Goal: Task Accomplishment & Management: Manage account settings

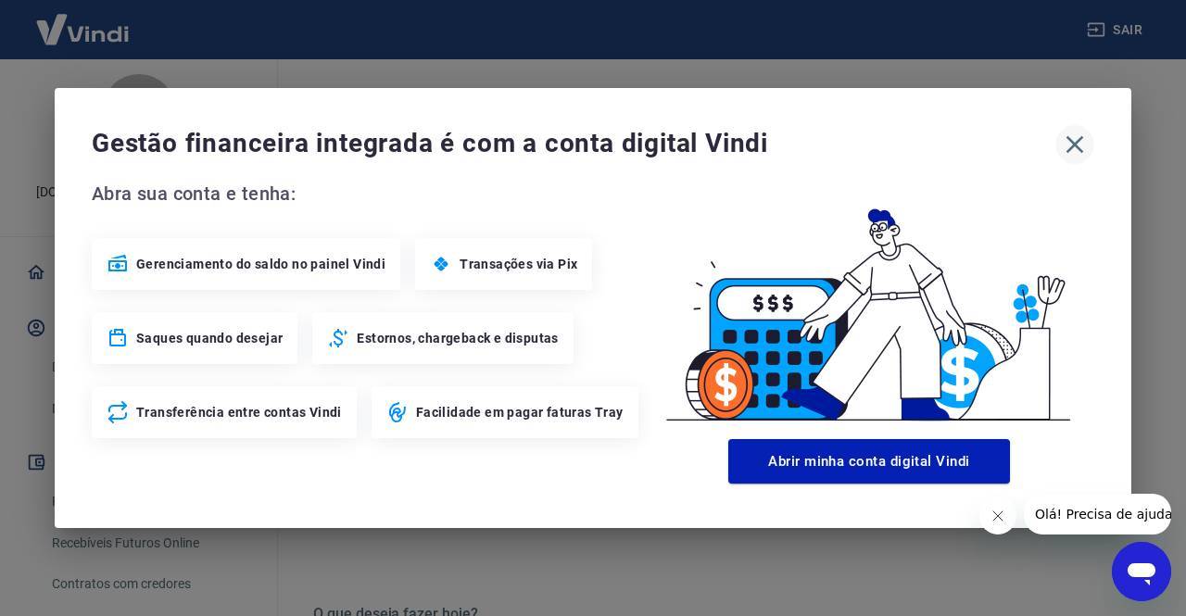
click at [1075, 146] on icon "button" at bounding box center [1076, 145] width 18 height 18
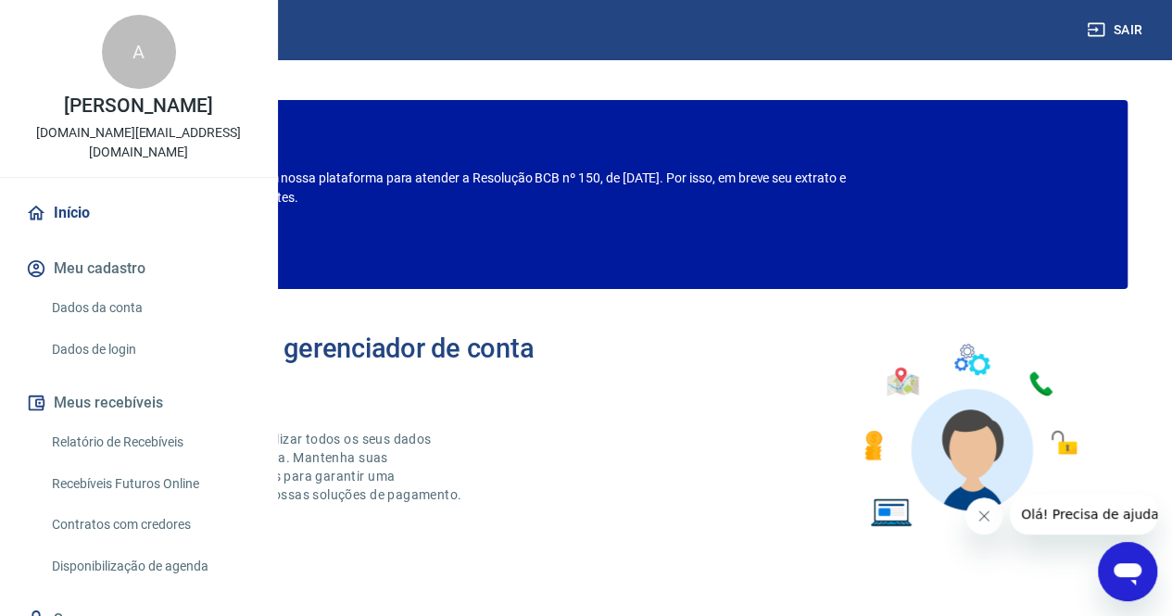
click at [67, 234] on link "Início" at bounding box center [138, 213] width 233 height 41
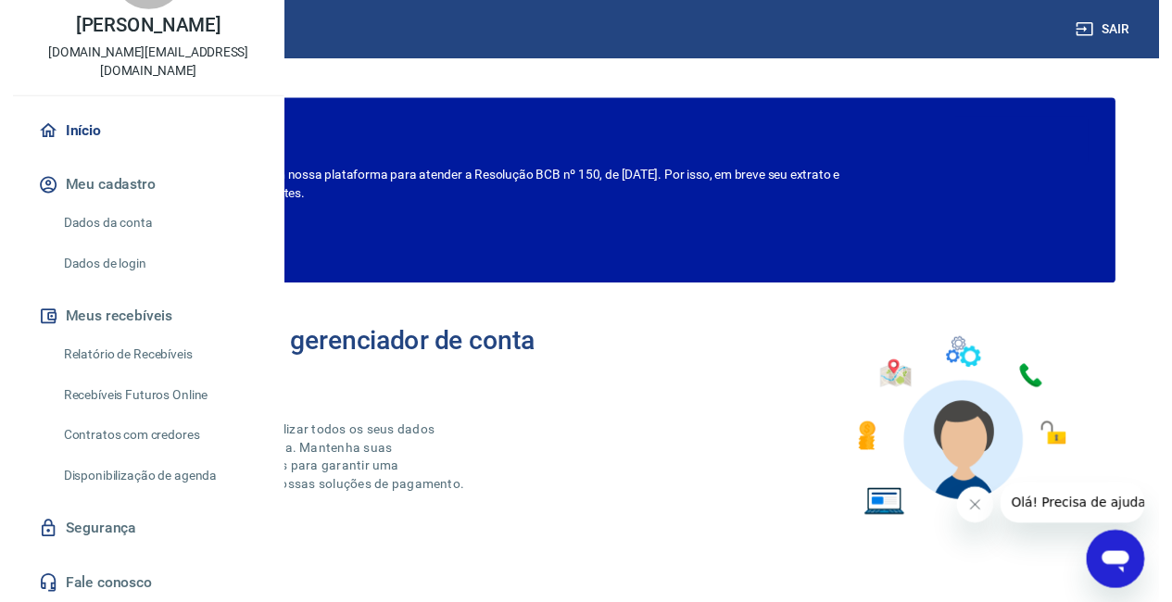
scroll to position [138, 0]
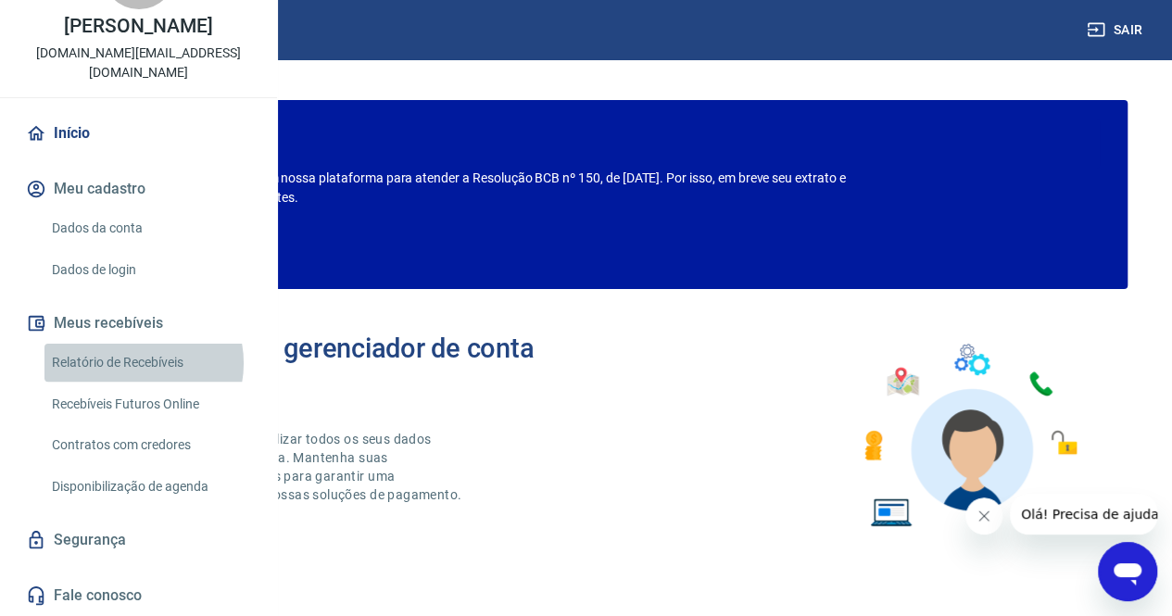
click at [132, 363] on link "Relatório de Recebíveis" at bounding box center [149, 363] width 210 height 38
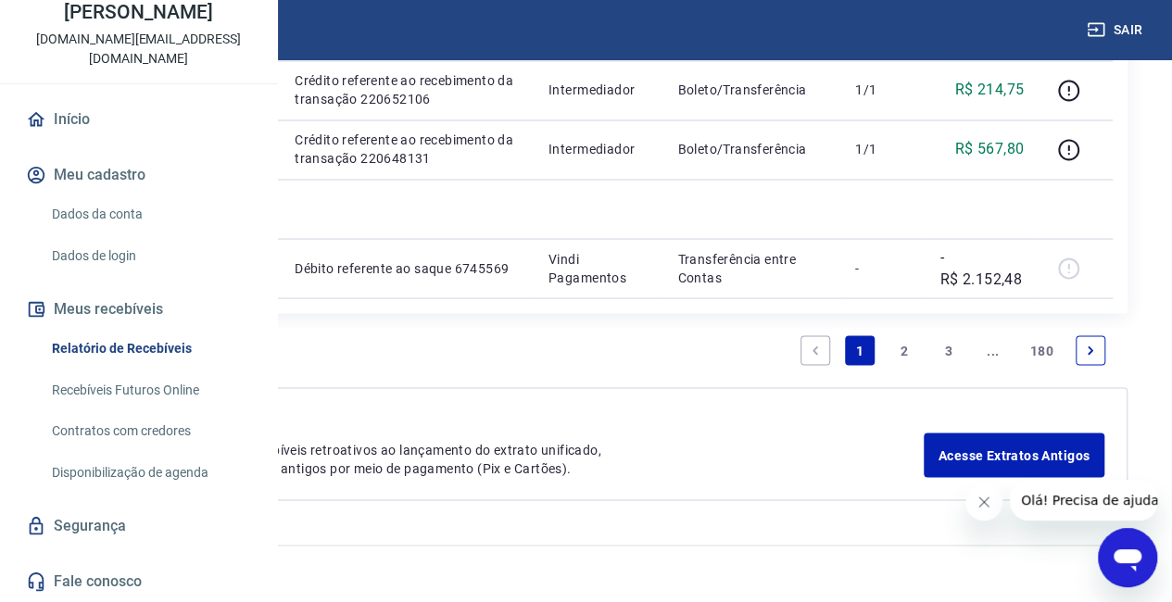
scroll to position [2502, 0]
click at [907, 351] on link "2" at bounding box center [905, 350] width 30 height 30
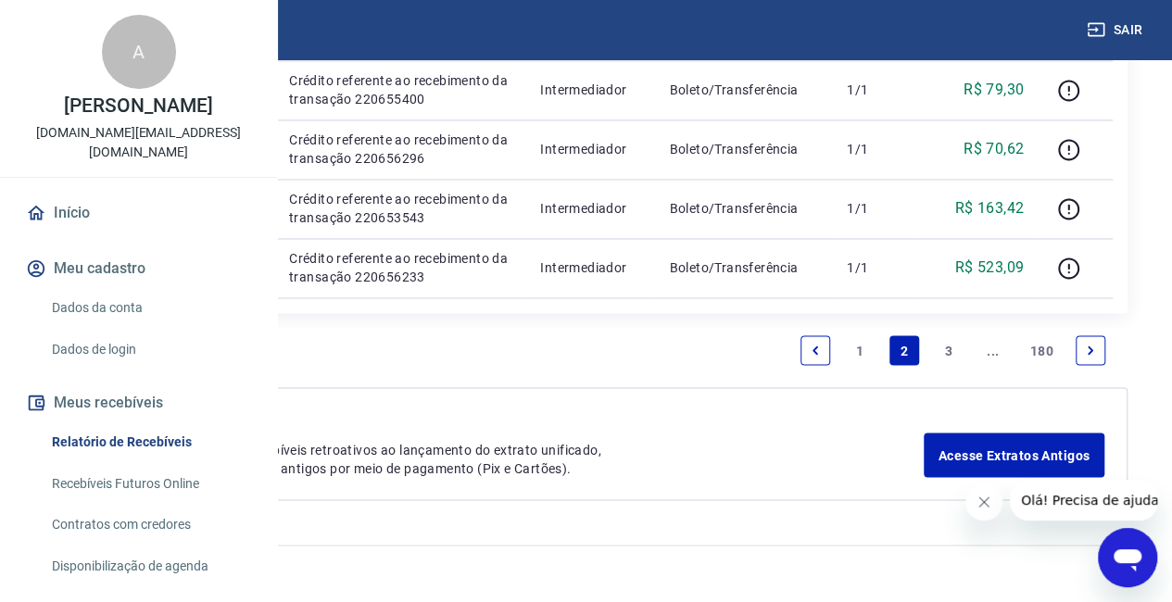
scroll to position [2458, 0]
click at [856, 351] on link "1" at bounding box center [860, 350] width 30 height 30
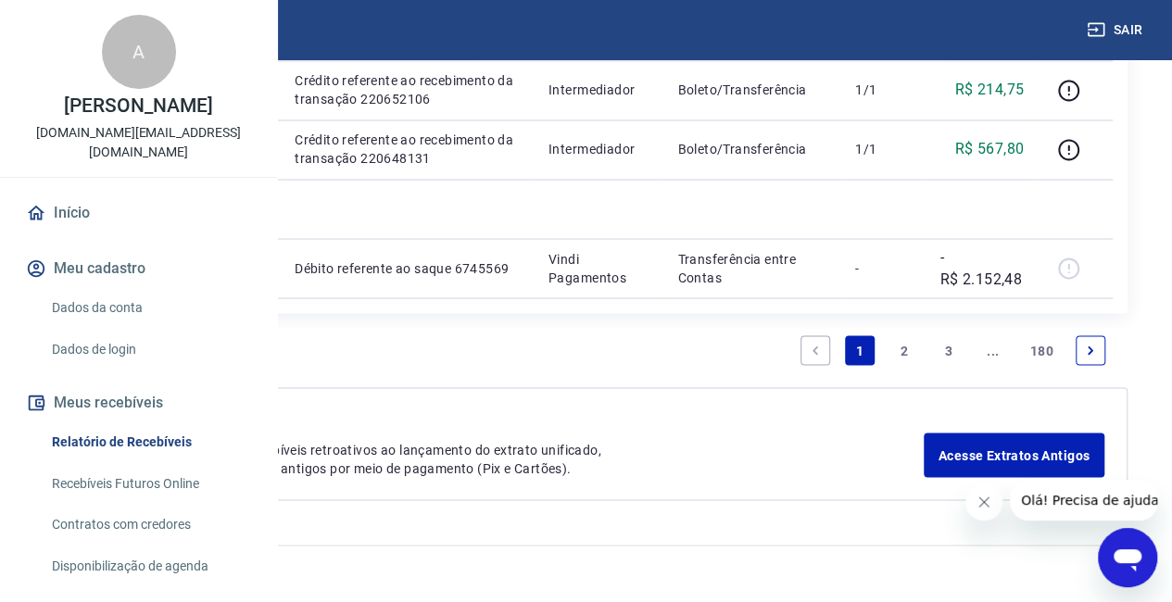
scroll to position [1854, 28]
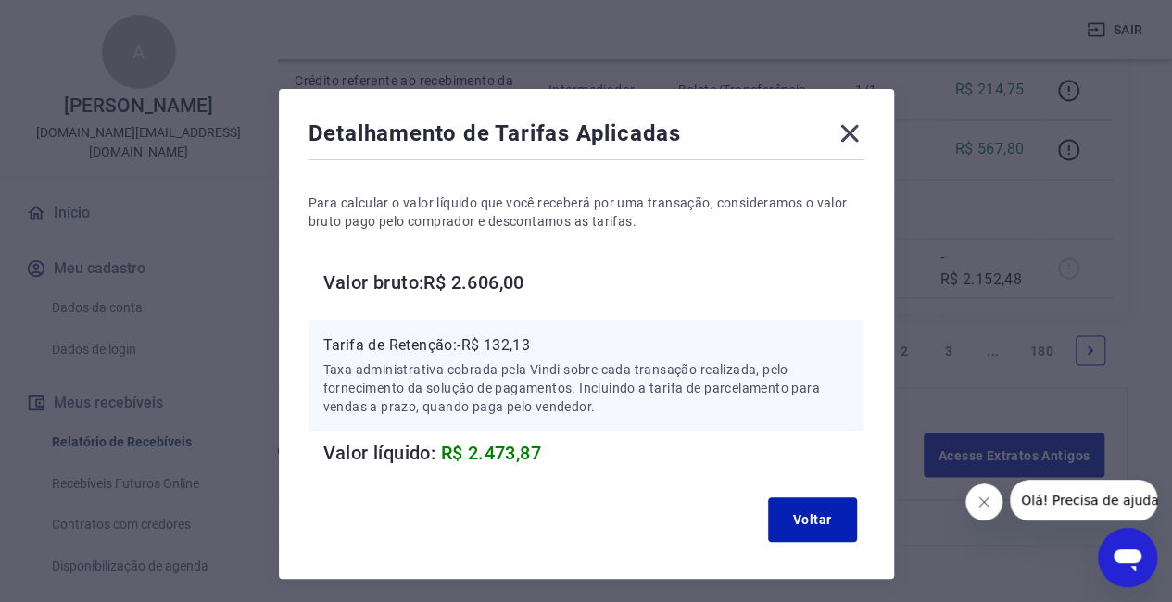
click at [842, 137] on icon at bounding box center [850, 134] width 30 height 30
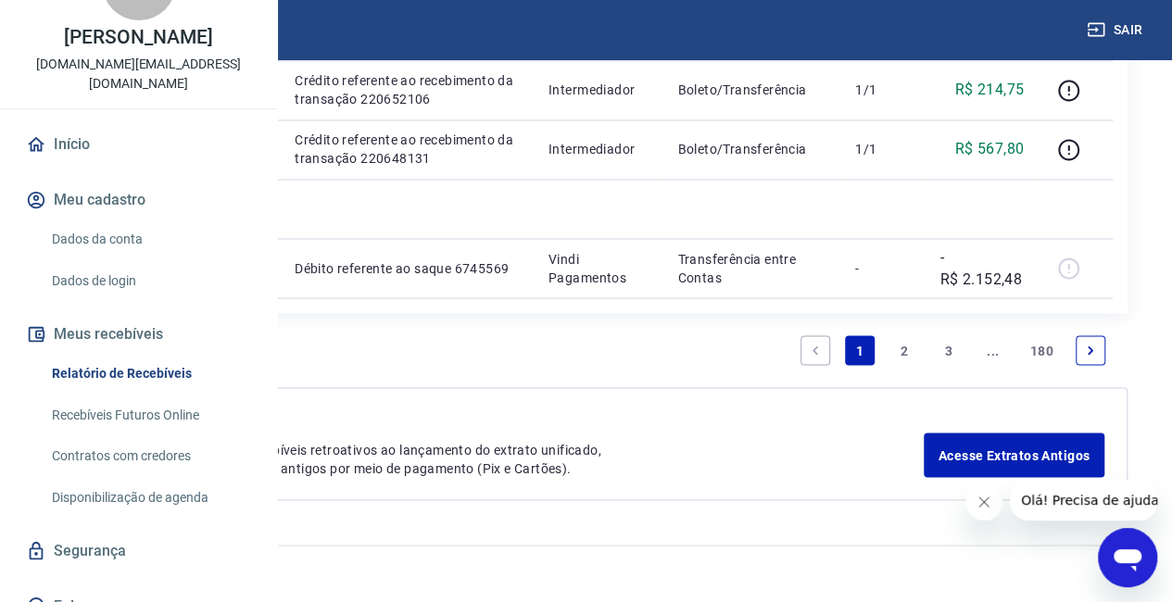
scroll to position [0, 0]
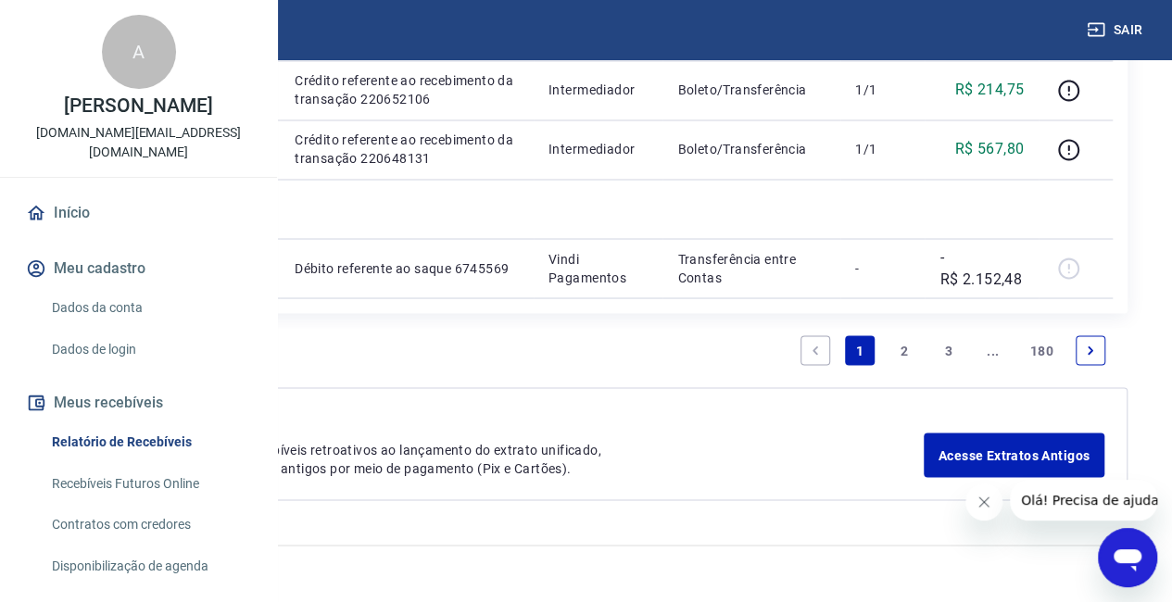
click at [76, 234] on link "Início" at bounding box center [138, 213] width 233 height 41
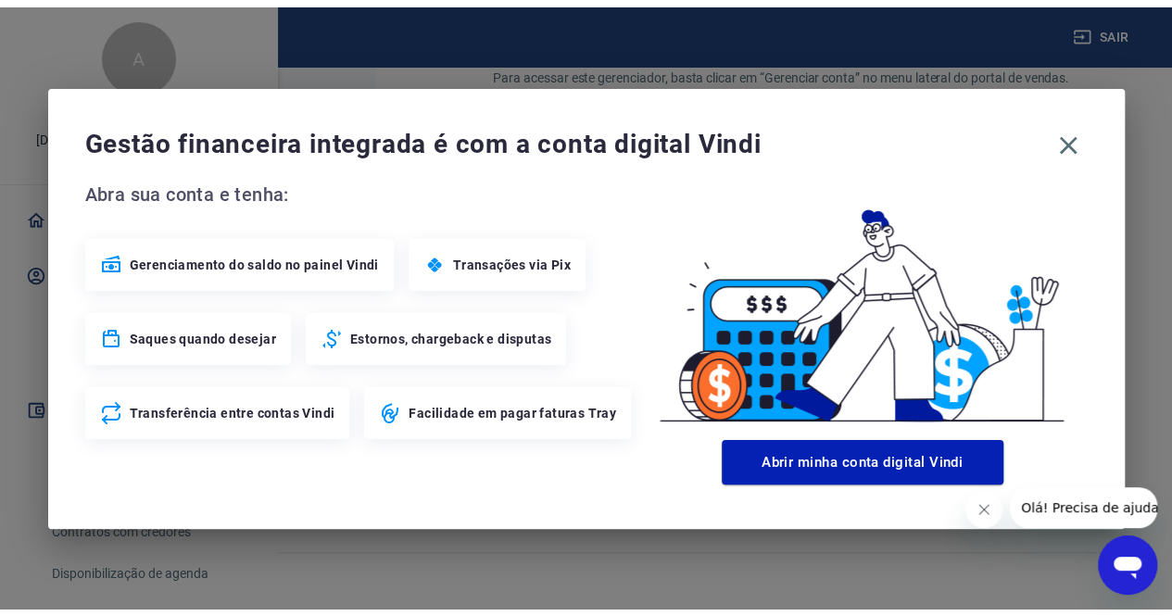
scroll to position [997, 0]
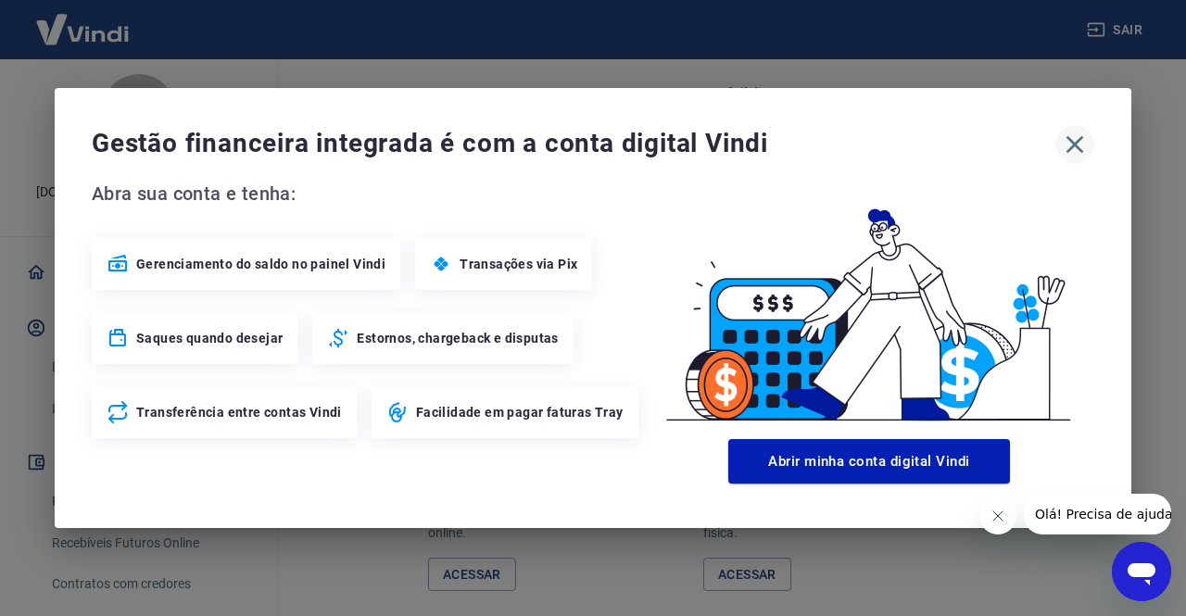
click at [1075, 146] on icon "button" at bounding box center [1076, 145] width 18 height 18
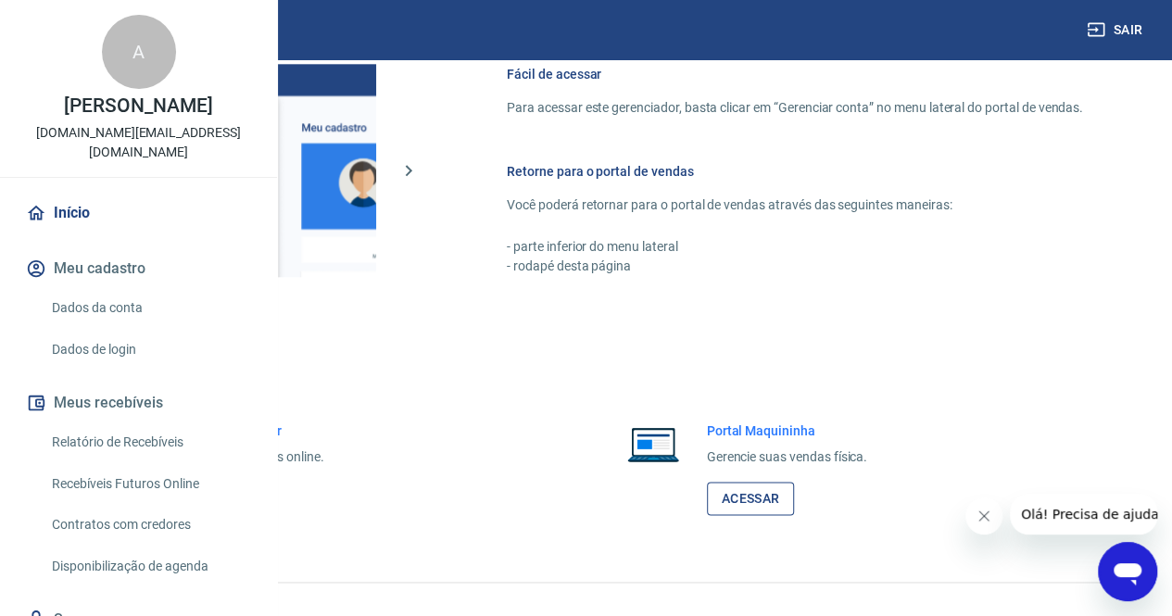
click at [741, 516] on link "Acessar" at bounding box center [751, 499] width 88 height 34
click at [247, 516] on link "Acessar" at bounding box center [203, 499] width 88 height 34
click at [1129, 25] on button "Sair" at bounding box center [1116, 30] width 67 height 34
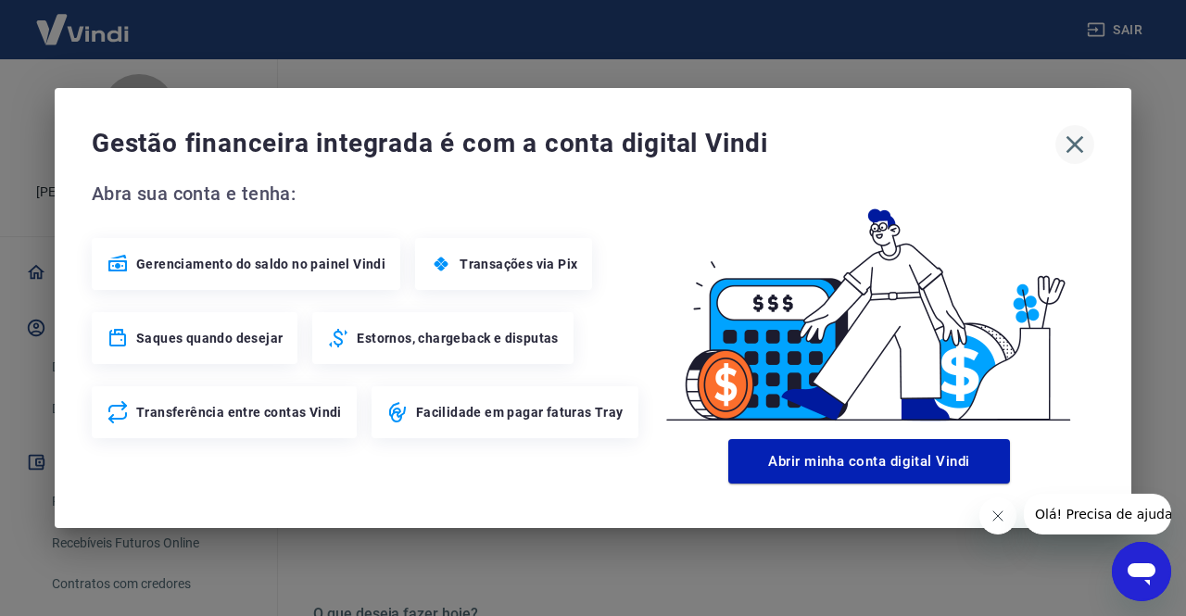
click at [1080, 144] on icon "button" at bounding box center [1075, 145] width 30 height 30
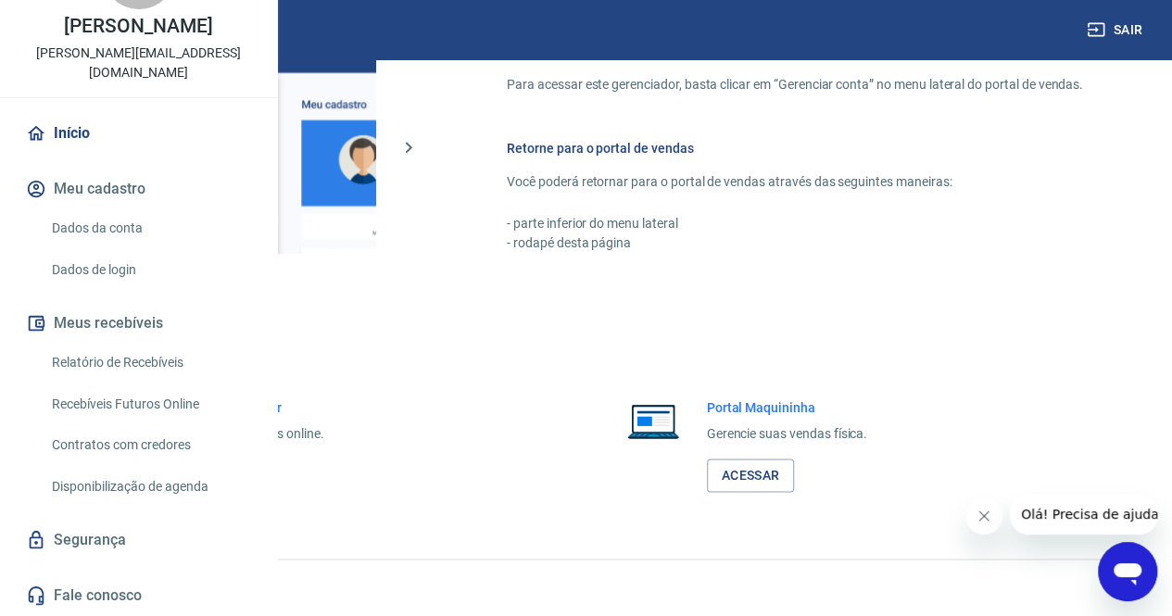
scroll to position [1114, 0]
click at [751, 473] on link "Acessar" at bounding box center [751, 476] width 88 height 34
click at [247, 476] on link "Acessar" at bounding box center [203, 476] width 88 height 34
